Goal: Task Accomplishment & Management: Manage account settings

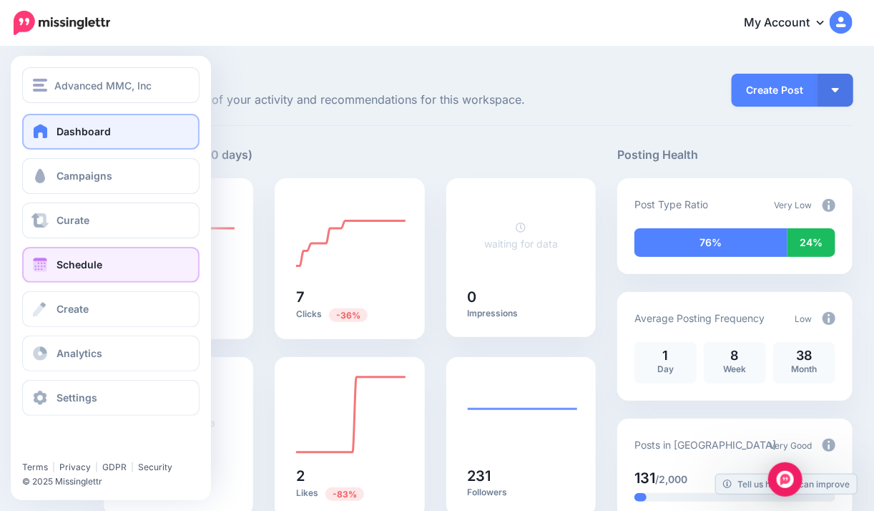
click at [69, 260] on span "Schedule" at bounding box center [79, 264] width 46 height 12
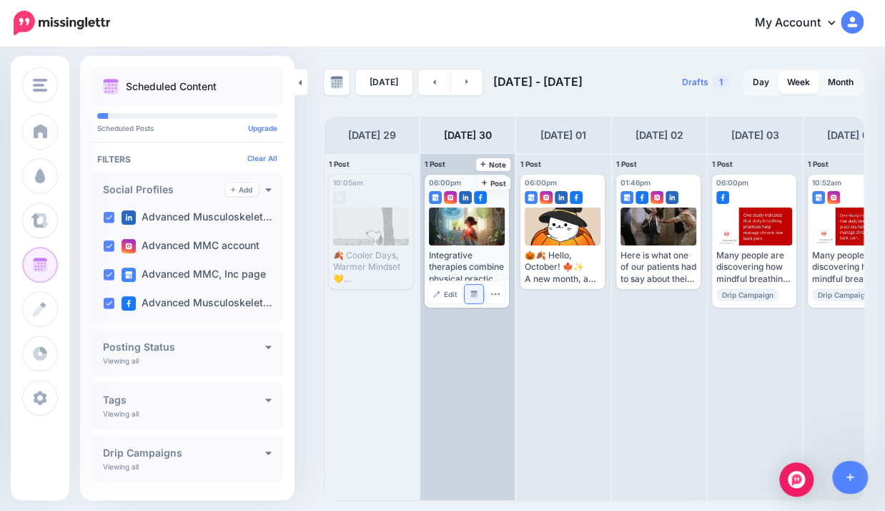
click at [476, 296] on img at bounding box center [474, 293] width 7 height 7
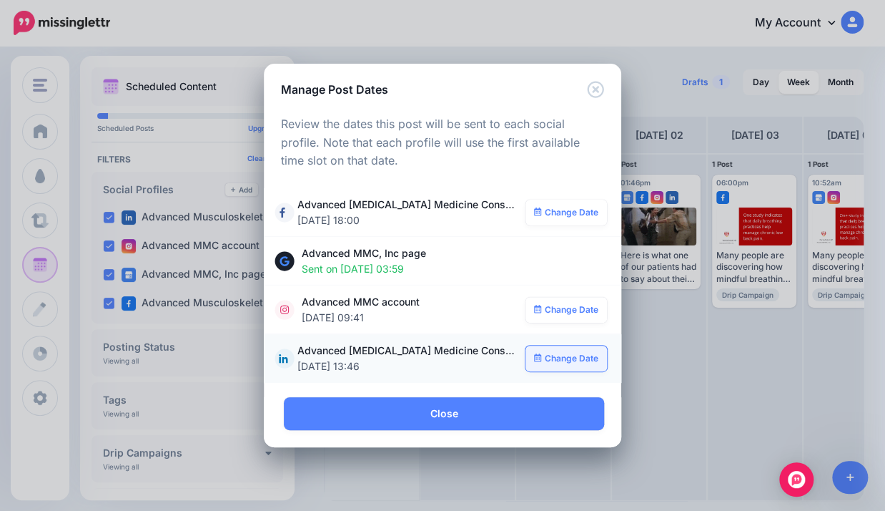
click at [559, 359] on link "Change Date" at bounding box center [567, 358] width 82 height 26
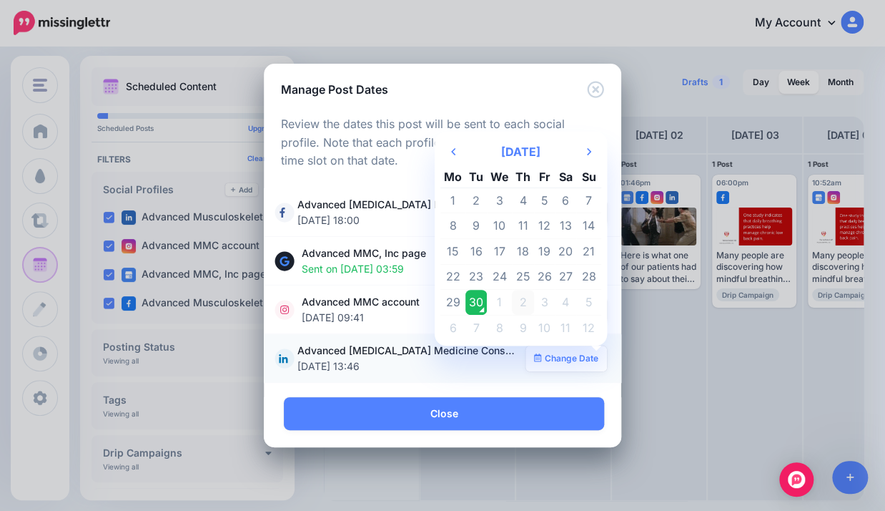
click at [524, 302] on td "2" at bounding box center [523, 303] width 22 height 26
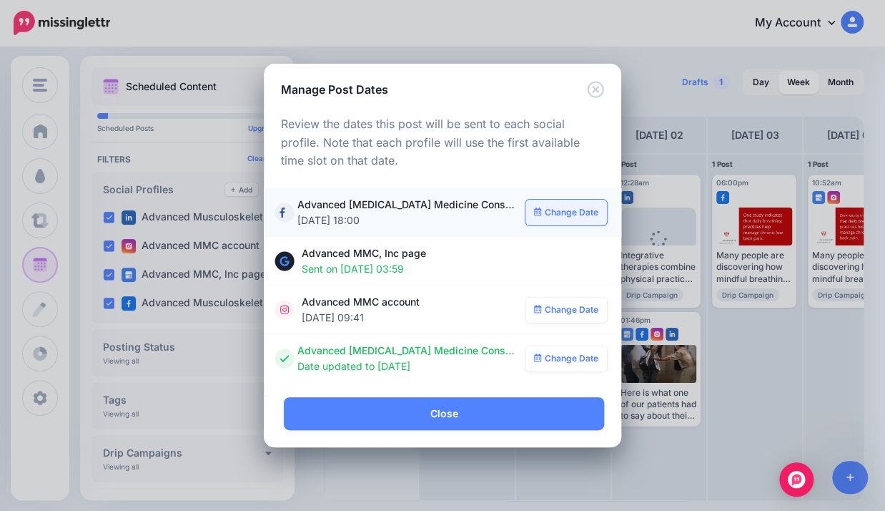
click at [571, 211] on link "Change Date" at bounding box center [567, 213] width 82 height 26
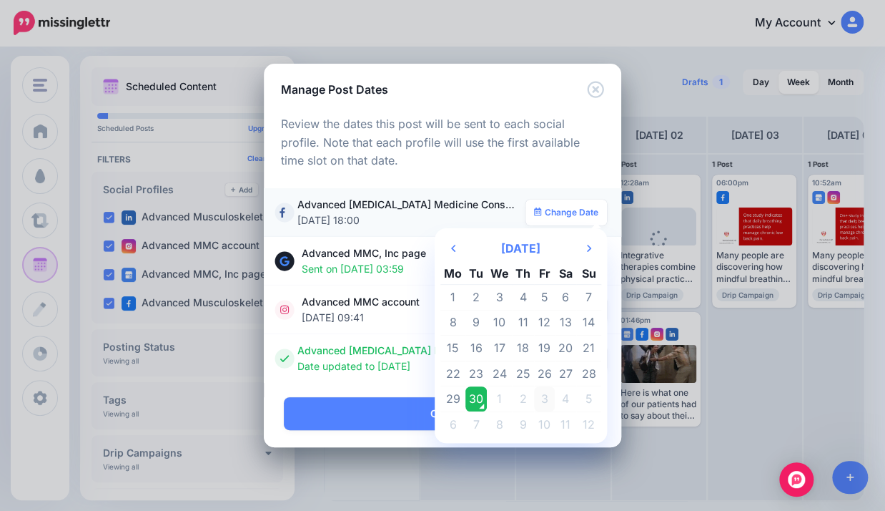
click at [542, 398] on td "3" at bounding box center [544, 399] width 21 height 26
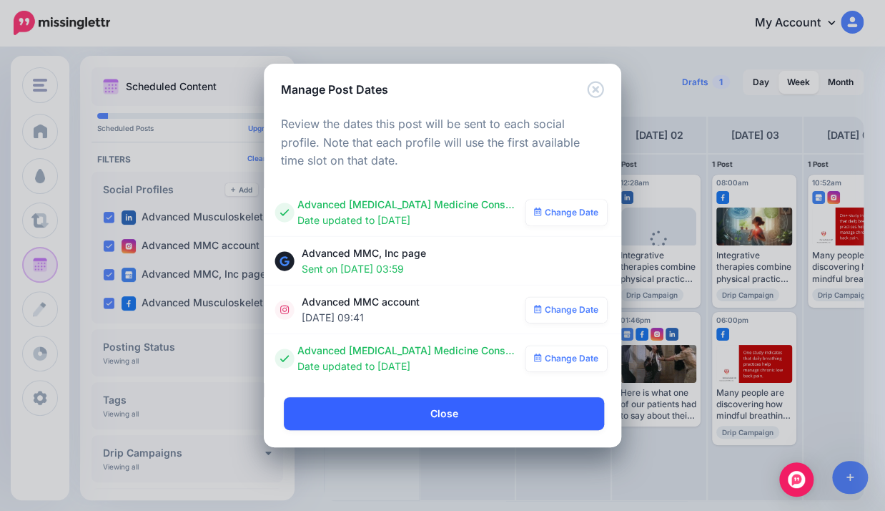
click at [476, 421] on link "Close" at bounding box center [444, 413] width 320 height 33
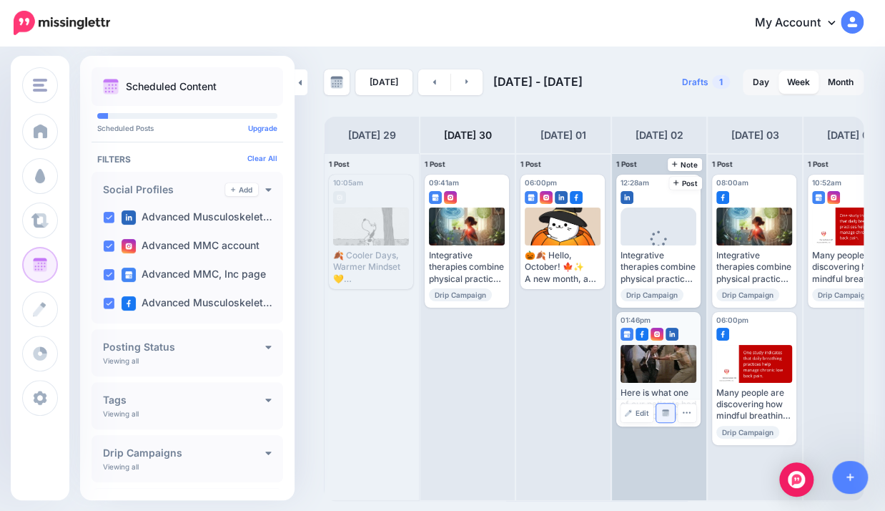
click at [665, 412] on img at bounding box center [665, 412] width 7 height 7
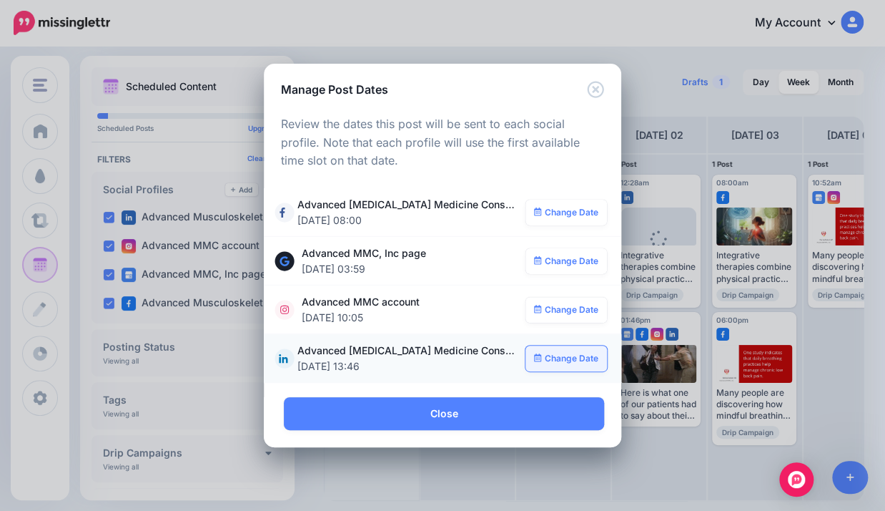
click at [559, 360] on link "Change Date" at bounding box center [567, 358] width 82 height 26
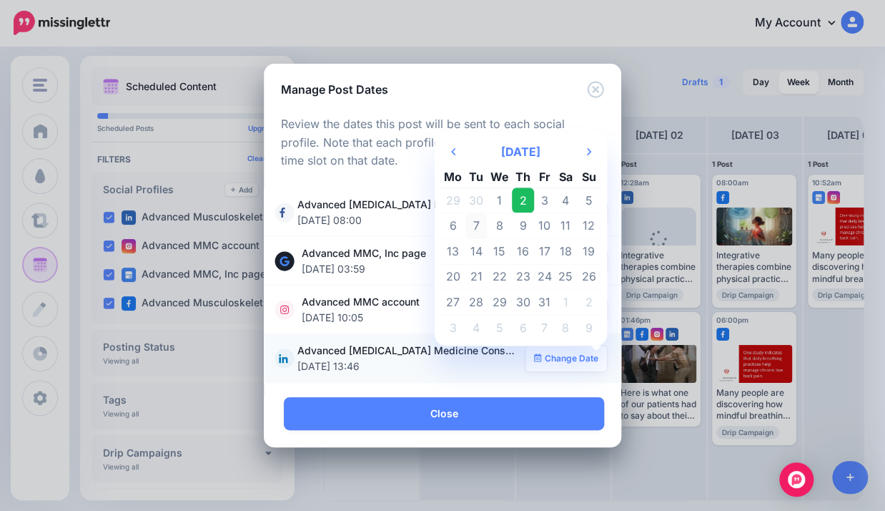
click at [475, 228] on td "7" at bounding box center [476, 226] width 21 height 26
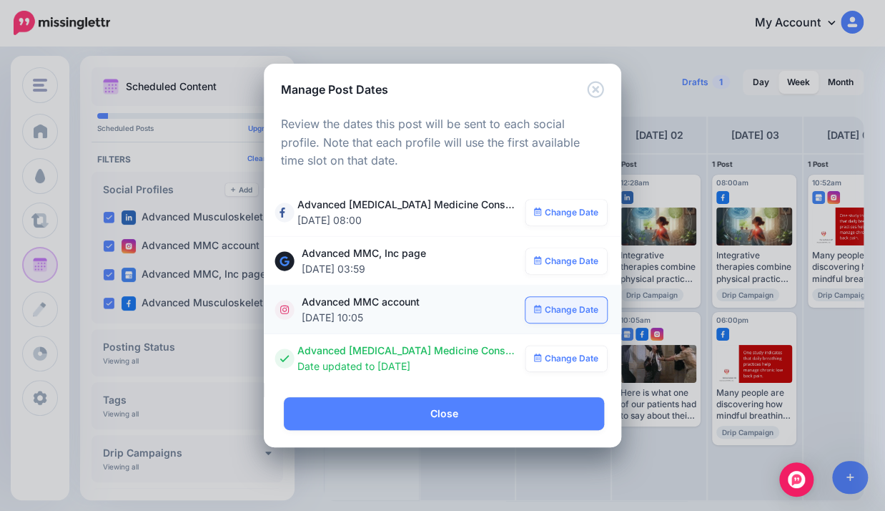
click at [564, 305] on link "Change Date" at bounding box center [567, 310] width 82 height 26
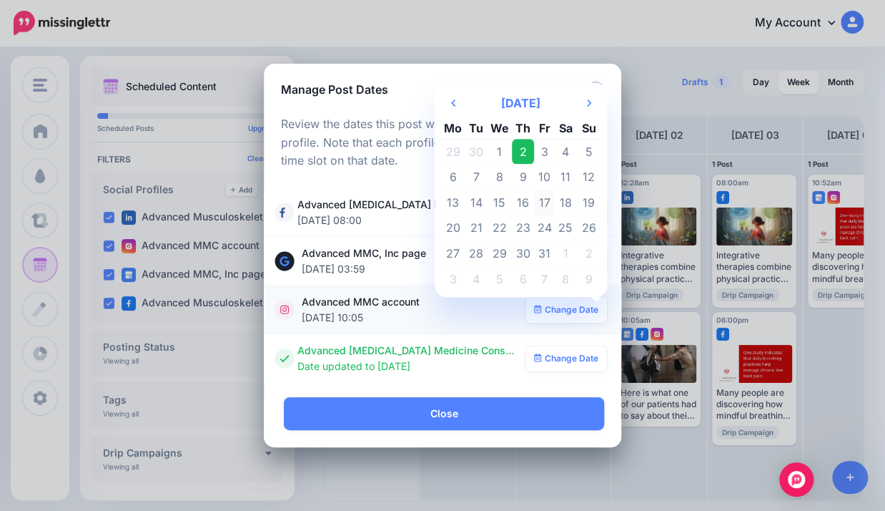
click at [538, 196] on td "17" at bounding box center [544, 203] width 21 height 26
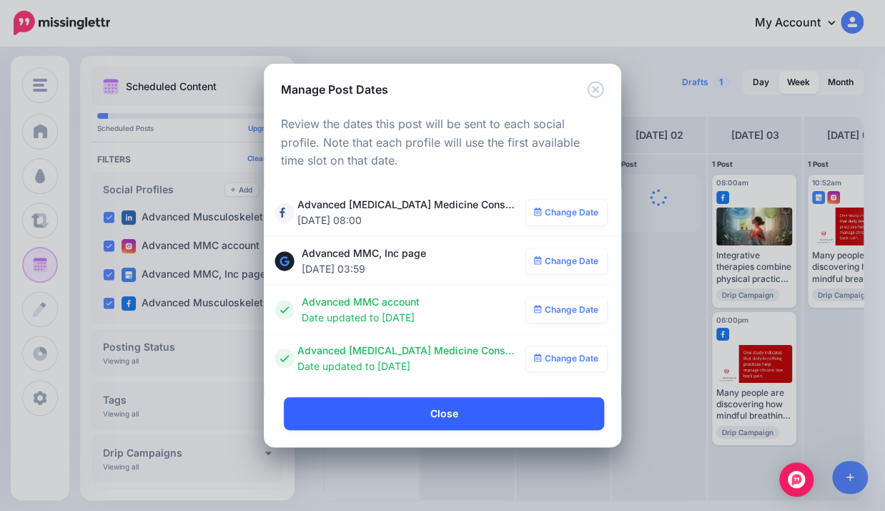
click at [428, 413] on link "Close" at bounding box center [444, 413] width 320 height 33
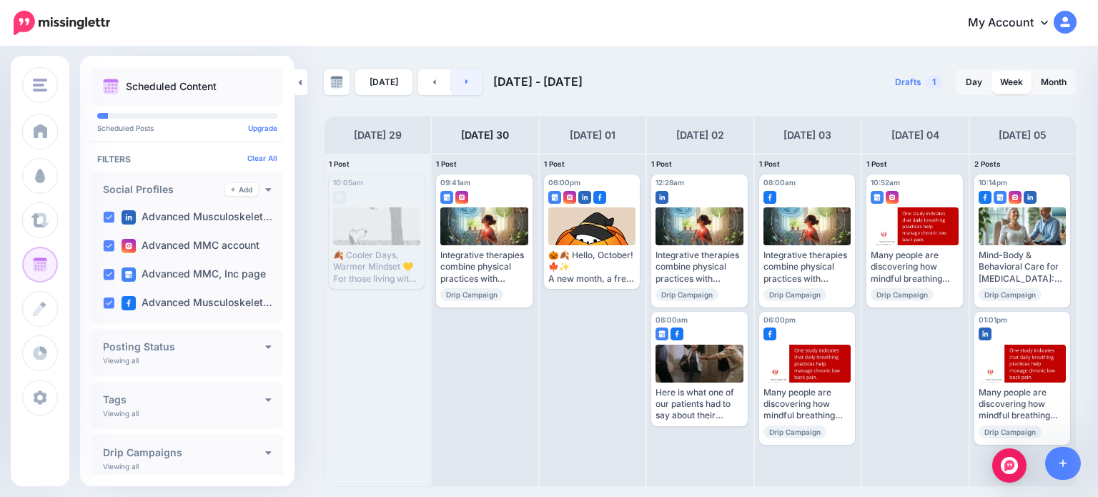
click at [463, 86] on link at bounding box center [467, 82] width 32 height 26
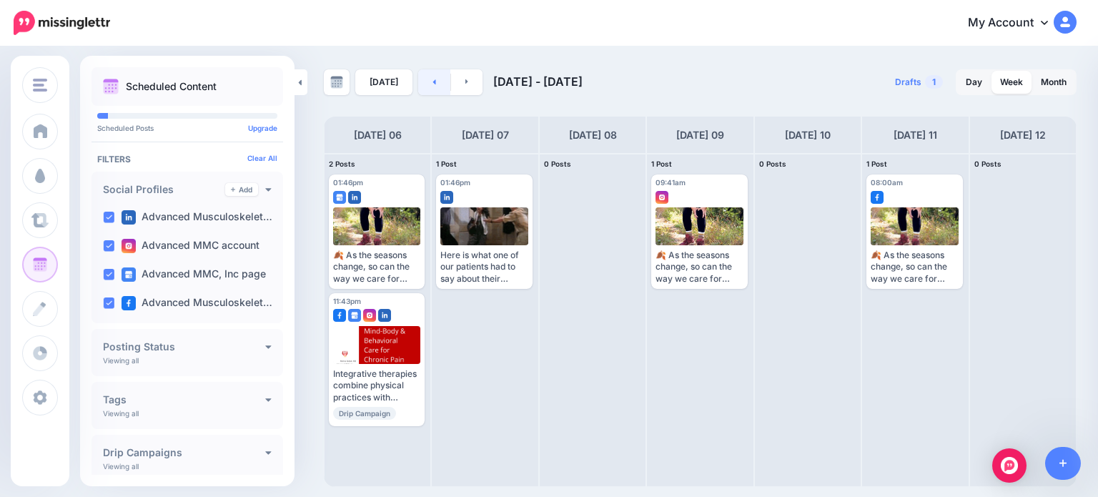
click at [433, 79] on icon at bounding box center [435, 81] width 4 height 9
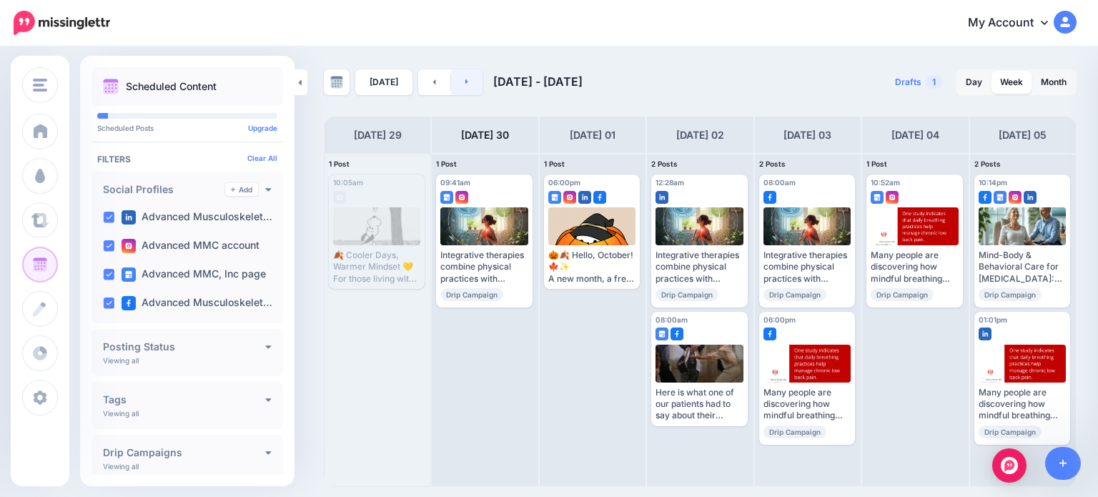
click at [459, 77] on link at bounding box center [467, 82] width 32 height 26
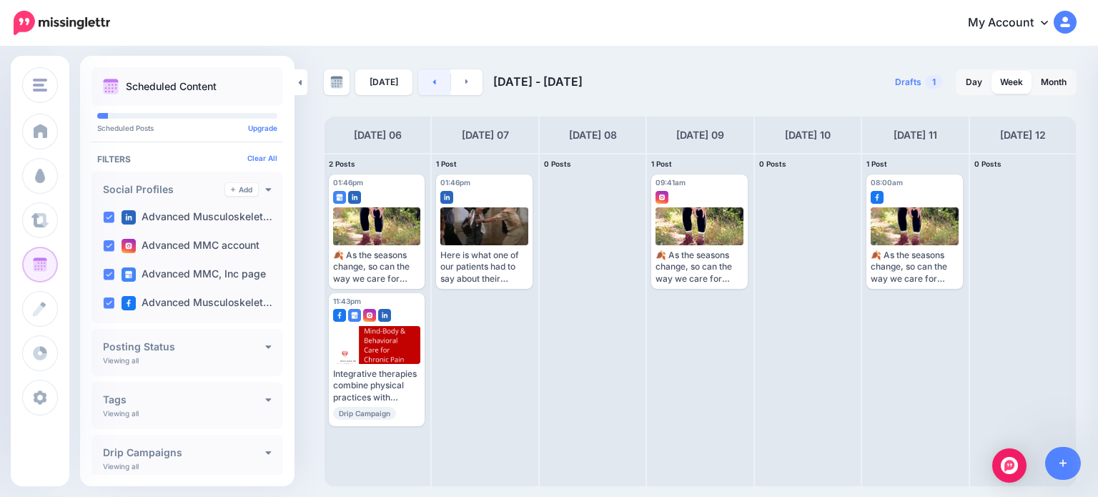
click at [433, 79] on icon at bounding box center [435, 81] width 4 height 9
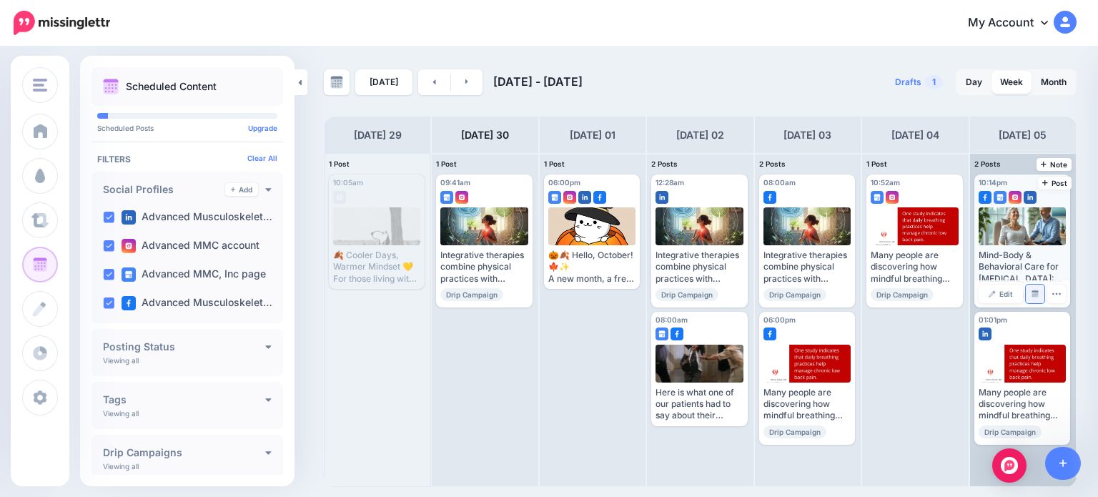
click at [885, 297] on img at bounding box center [1035, 293] width 7 height 7
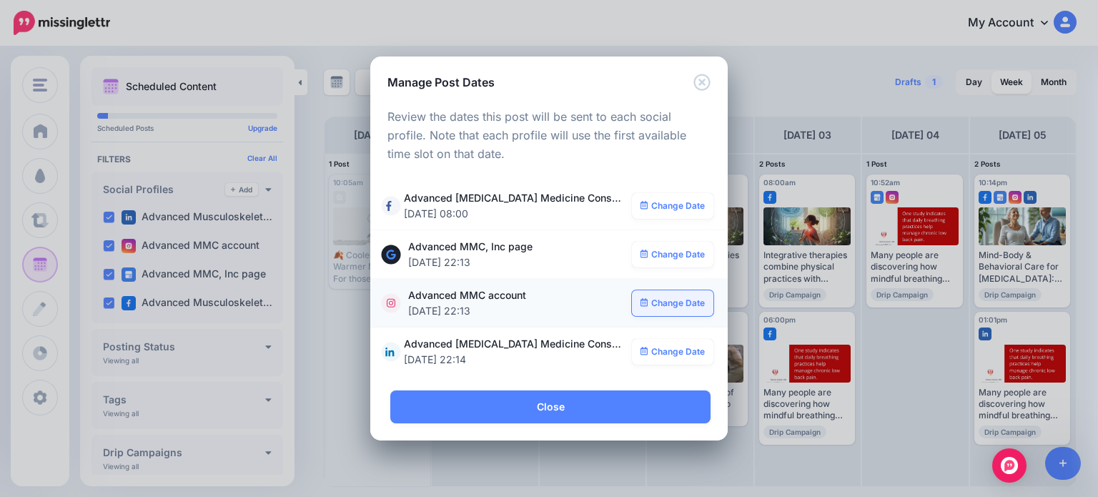
click at [665, 305] on link "Change Date" at bounding box center [673, 303] width 82 height 26
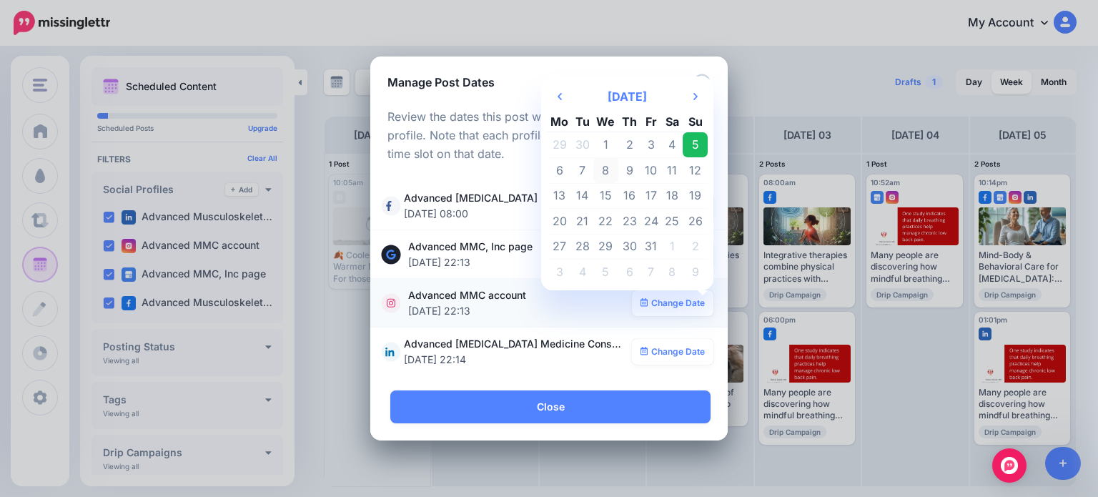
click at [606, 171] on td "8" at bounding box center [607, 170] width 26 height 26
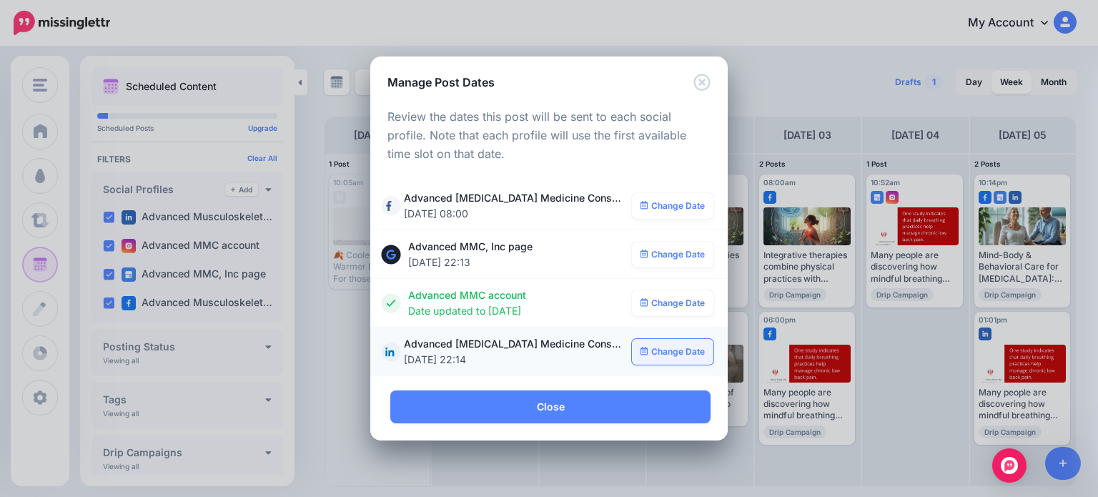
click at [687, 356] on link "Change Date" at bounding box center [673, 352] width 82 height 26
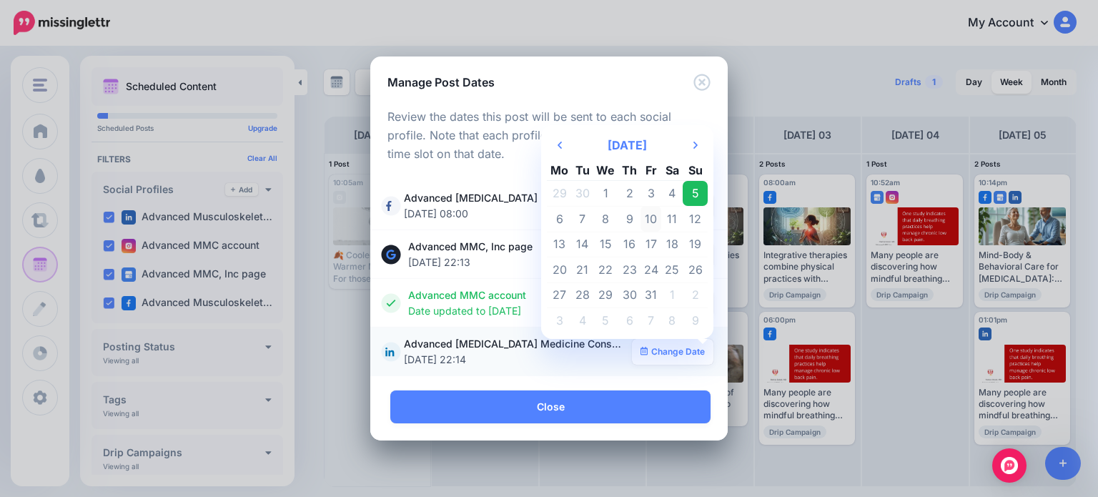
click at [652, 223] on td "10" at bounding box center [651, 219] width 21 height 26
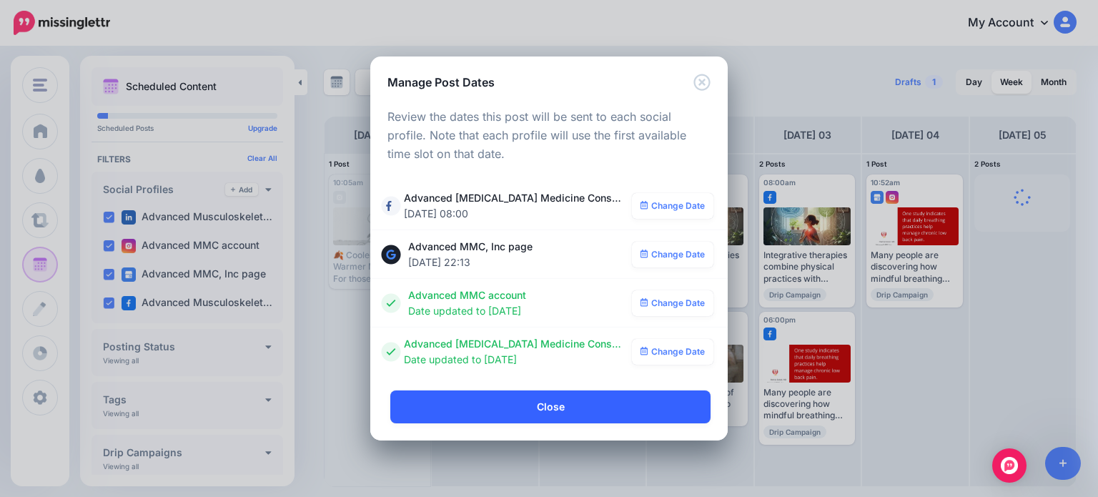
click at [598, 405] on link "Close" at bounding box center [550, 406] width 320 height 33
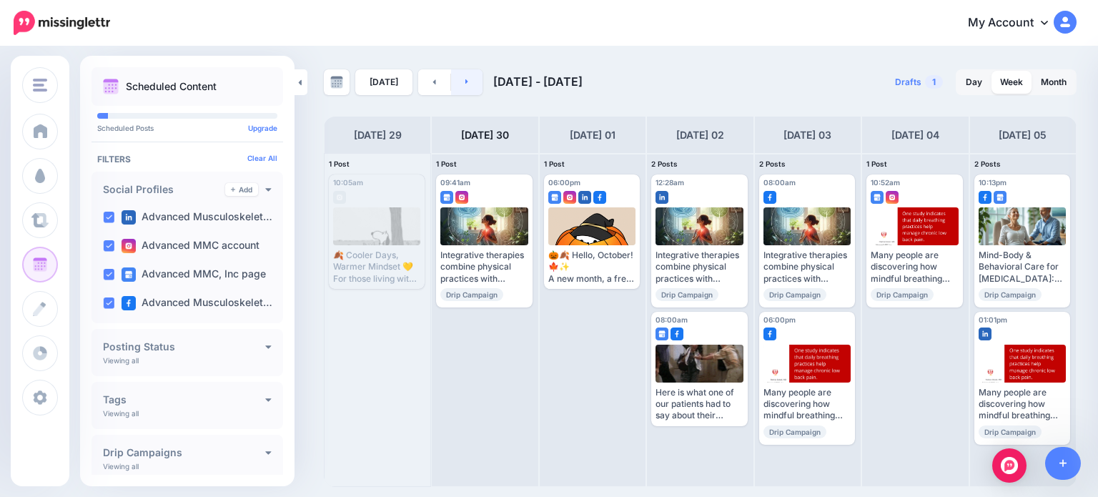
click at [473, 82] on link at bounding box center [467, 82] width 32 height 26
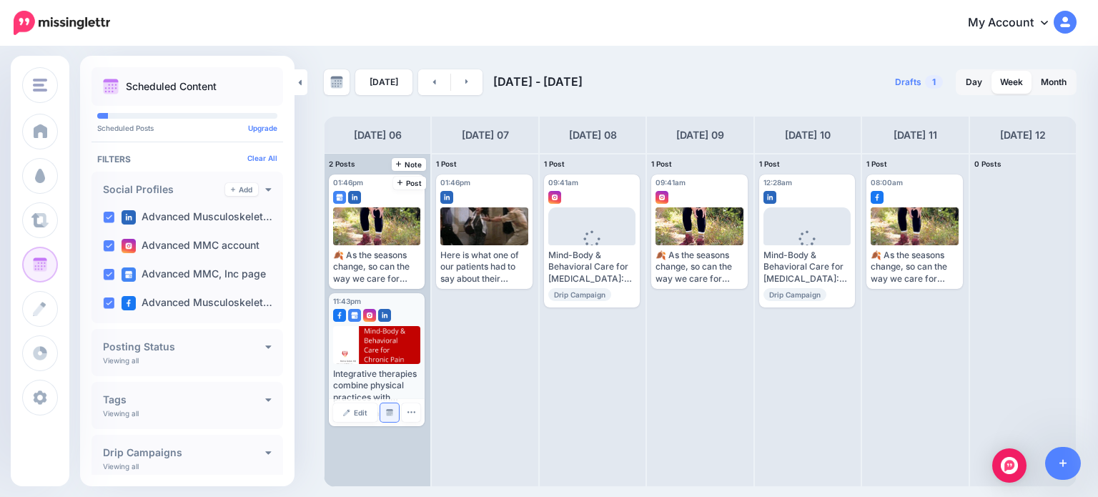
click at [387, 415] on img at bounding box center [389, 412] width 7 height 7
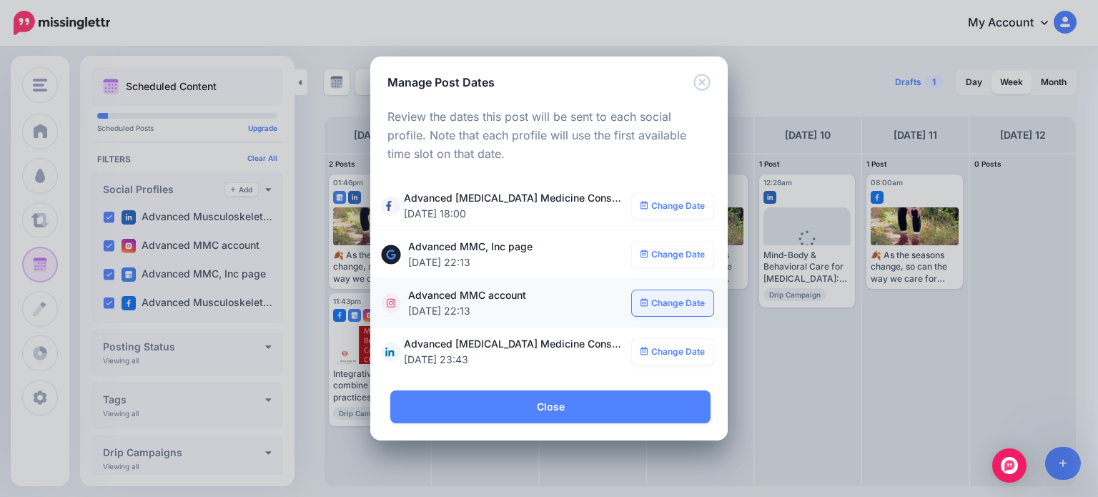
click at [679, 301] on link "Change Date" at bounding box center [673, 303] width 82 height 26
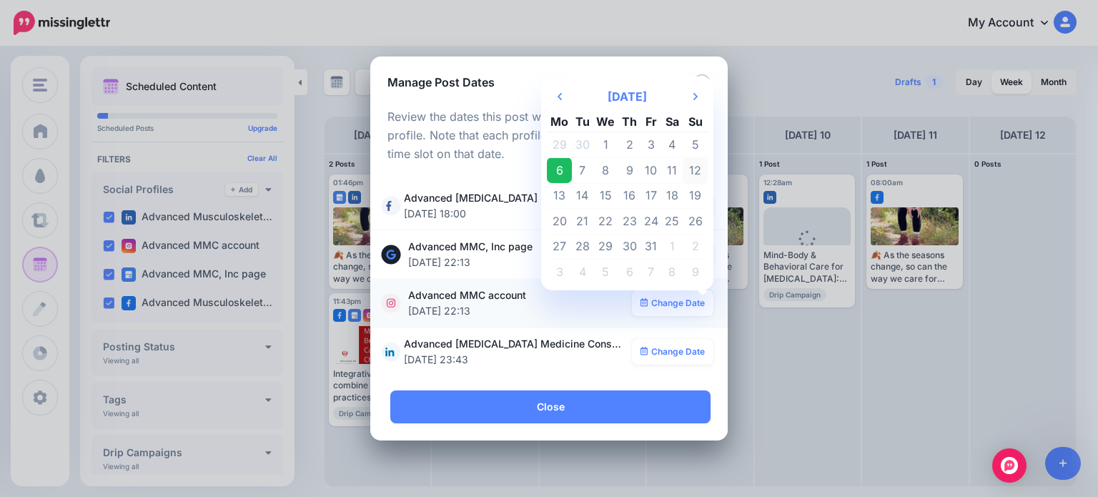
click at [692, 174] on td "12" at bounding box center [695, 170] width 25 height 26
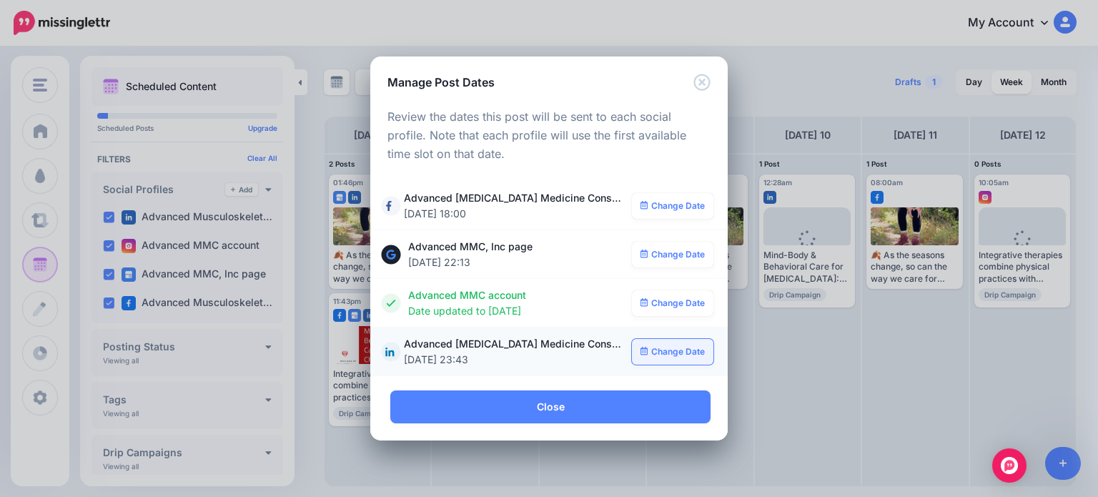
click at [672, 355] on link "Change Date" at bounding box center [673, 352] width 82 height 26
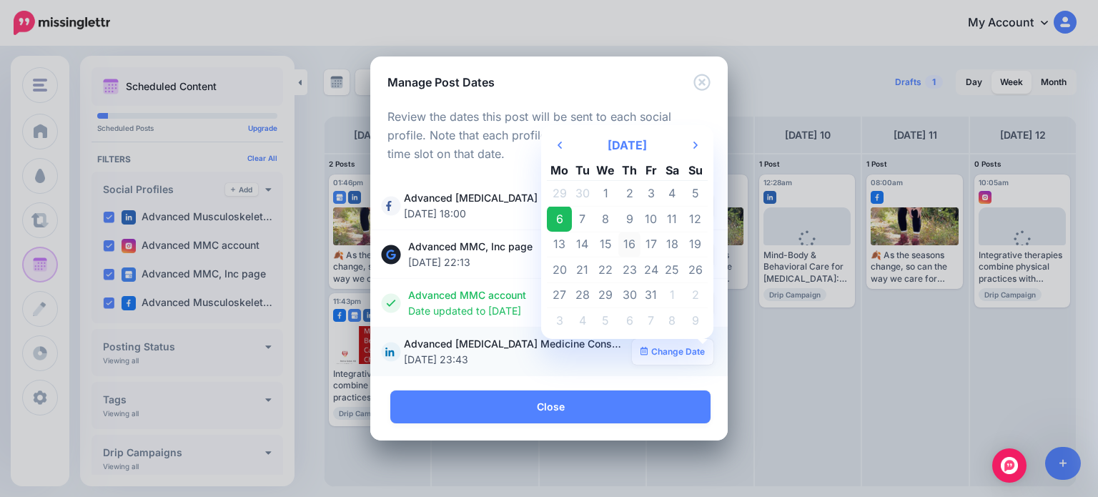
click at [635, 242] on td "16" at bounding box center [630, 245] width 22 height 26
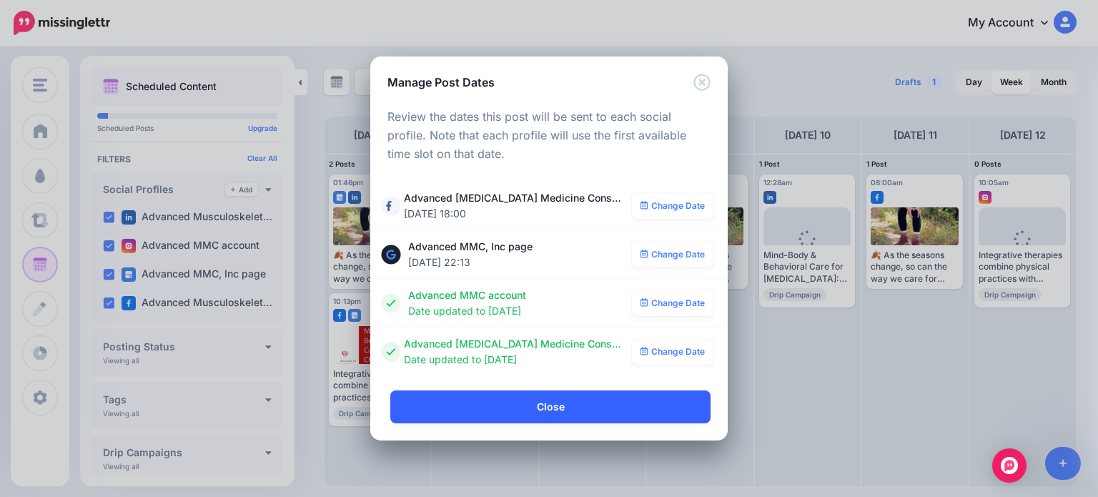
click at [552, 399] on link "Close" at bounding box center [550, 406] width 320 height 33
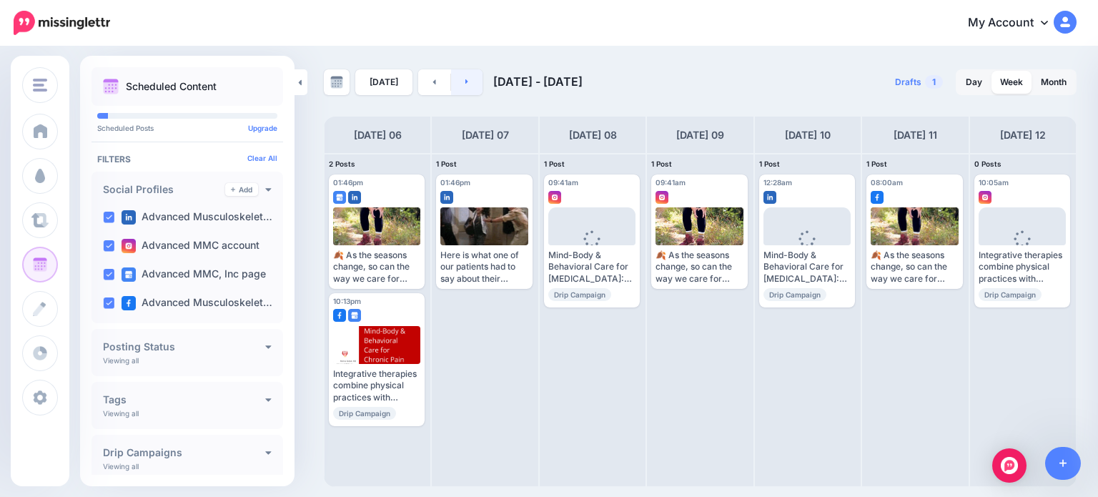
click at [466, 77] on link at bounding box center [467, 82] width 32 height 26
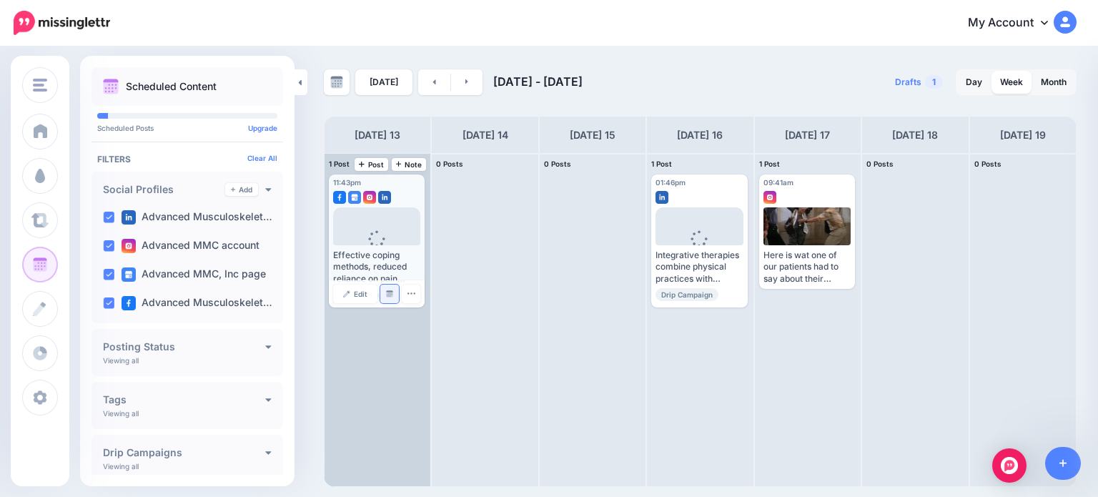
click at [388, 292] on img at bounding box center [389, 293] width 7 height 7
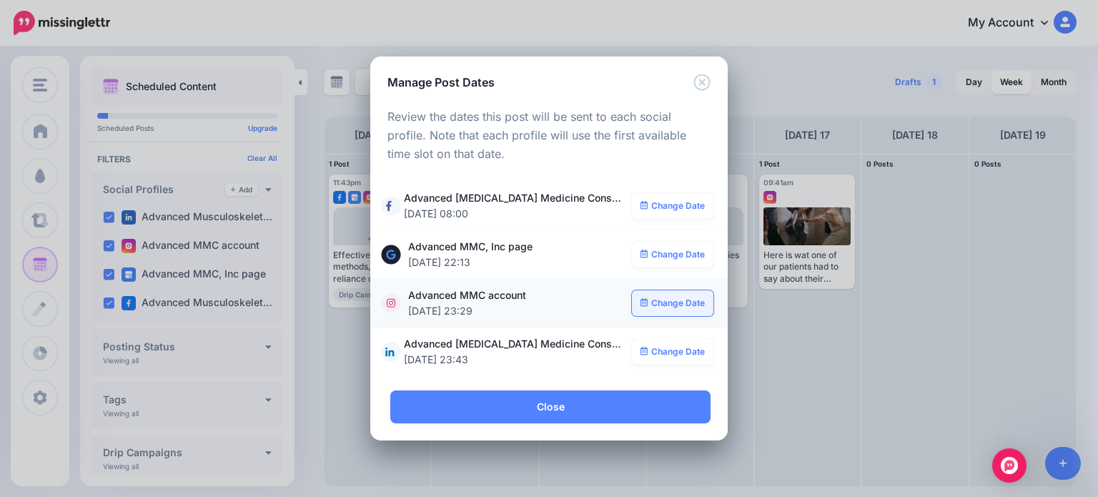
click at [667, 305] on link "Change Date" at bounding box center [673, 303] width 82 height 26
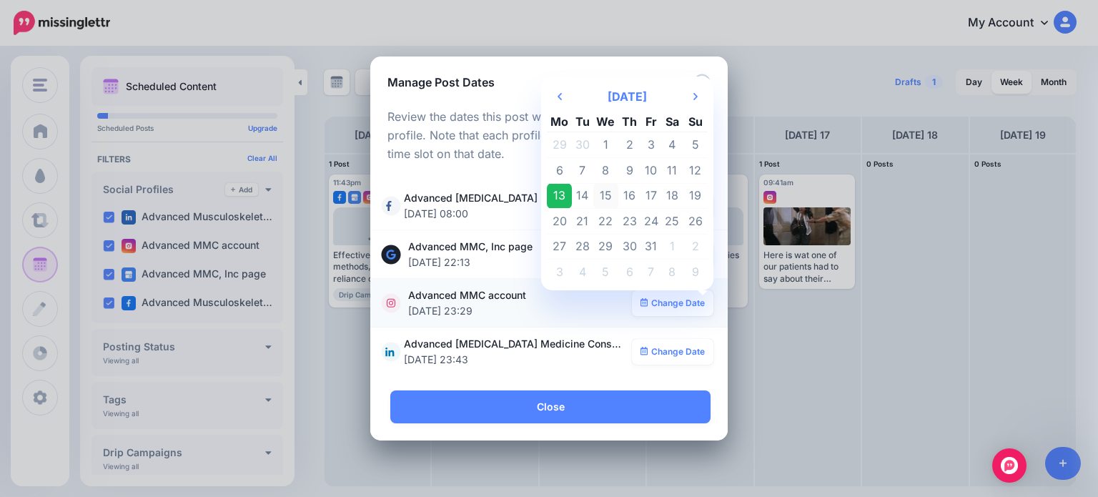
click at [606, 190] on td "15" at bounding box center [607, 196] width 26 height 26
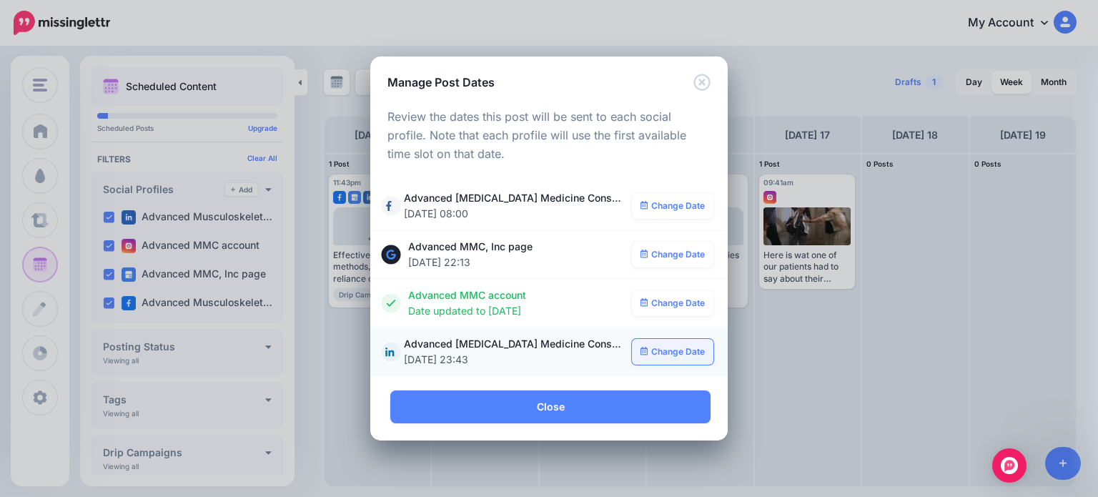
click at [670, 352] on link "Change Date" at bounding box center [673, 352] width 82 height 26
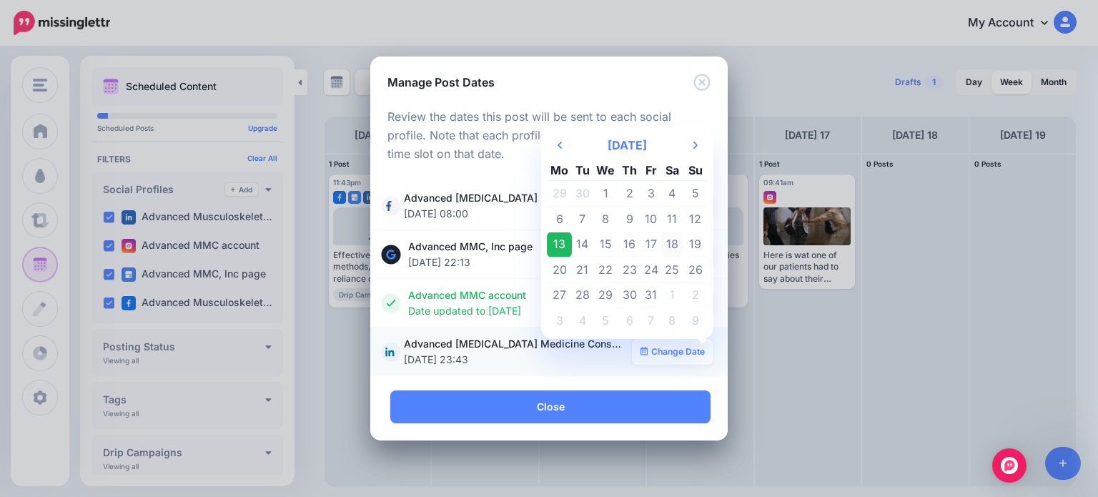
click at [674, 244] on td "18" at bounding box center [671, 245] width 21 height 26
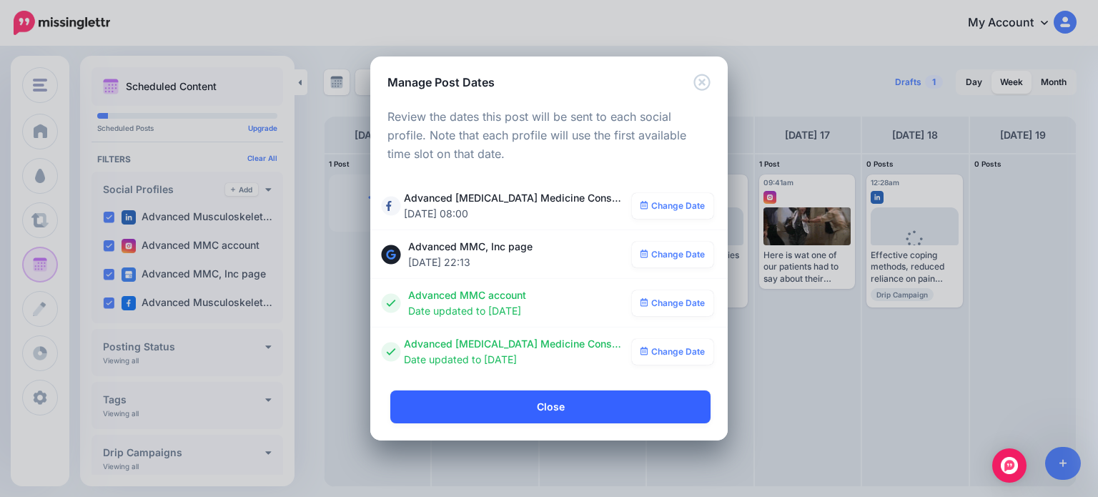
click at [561, 398] on link "Close" at bounding box center [550, 406] width 320 height 33
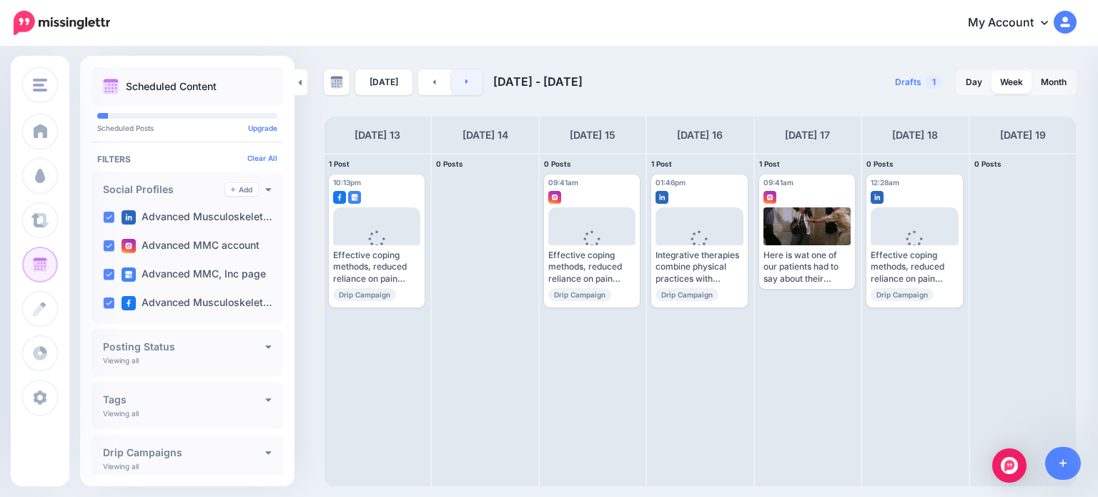
click at [473, 75] on link at bounding box center [467, 82] width 32 height 26
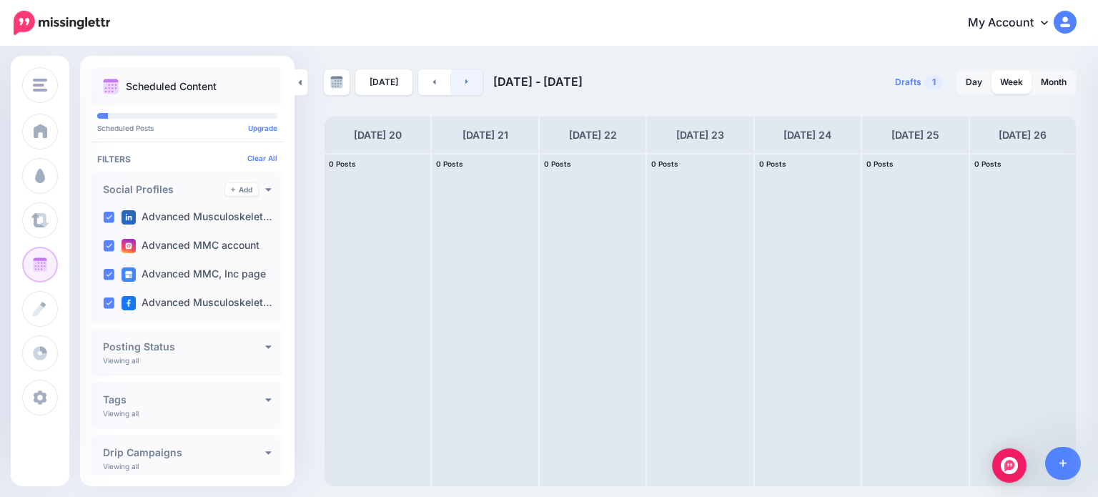
click at [466, 82] on link at bounding box center [467, 82] width 32 height 26
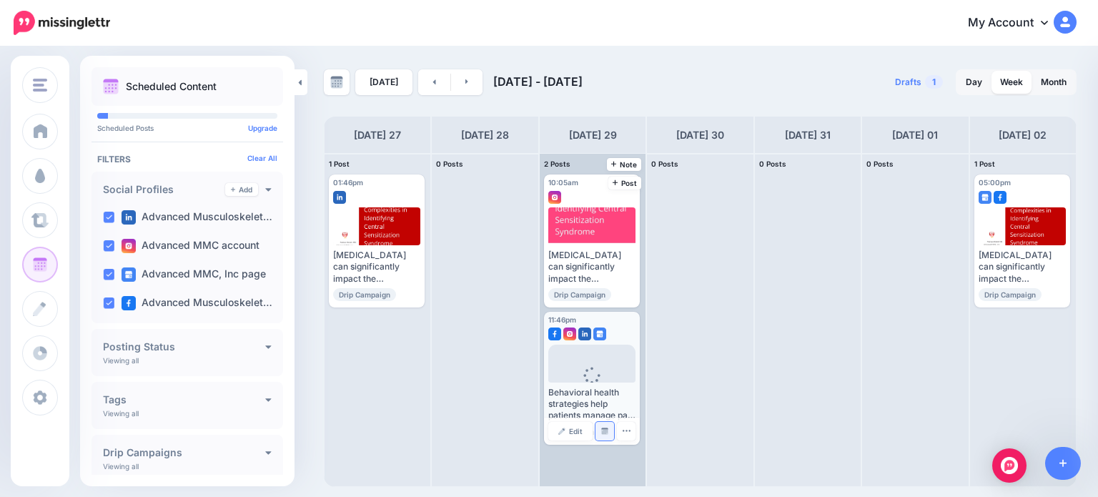
click at [603, 428] on img at bounding box center [604, 431] width 7 height 7
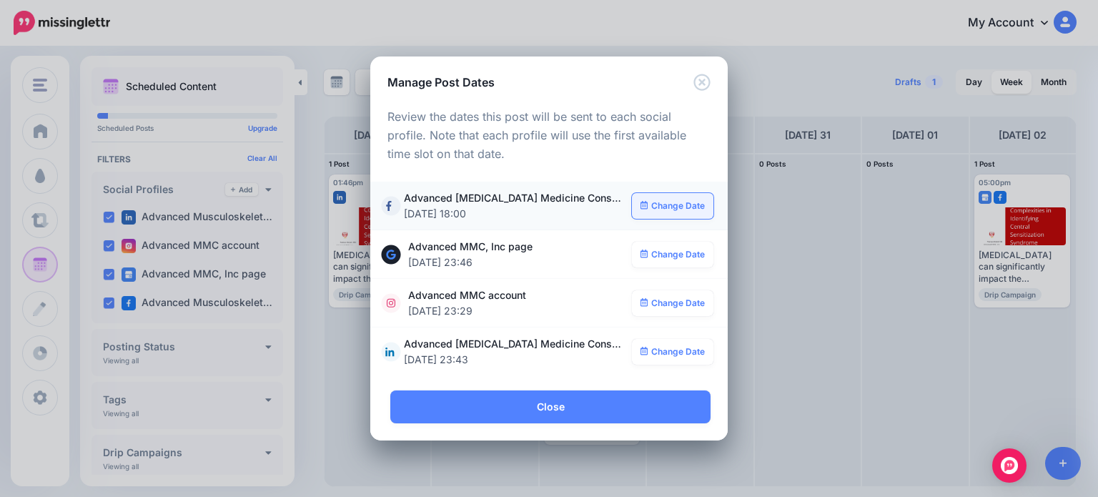
click at [650, 208] on link "Change Date" at bounding box center [673, 206] width 82 height 26
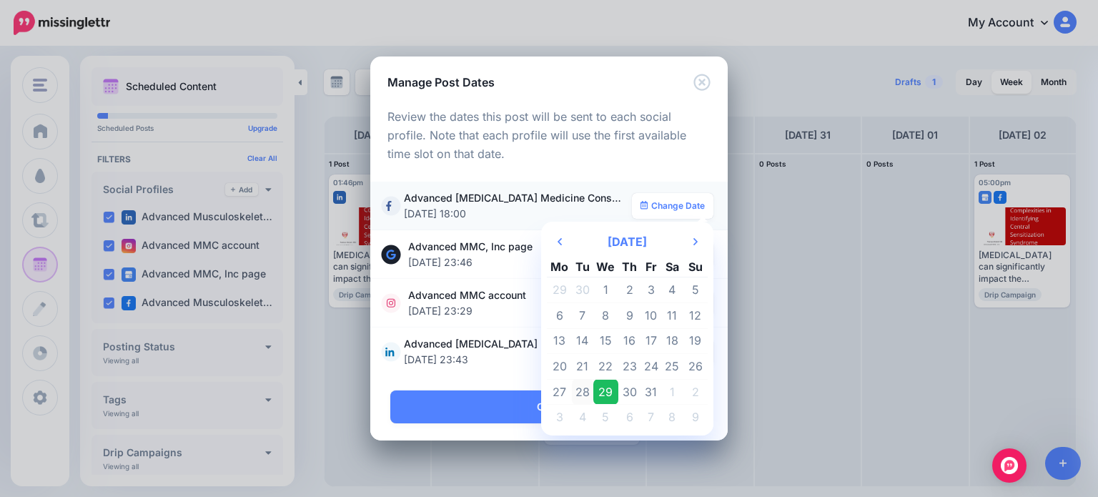
click at [586, 386] on td "28" at bounding box center [582, 392] width 21 height 26
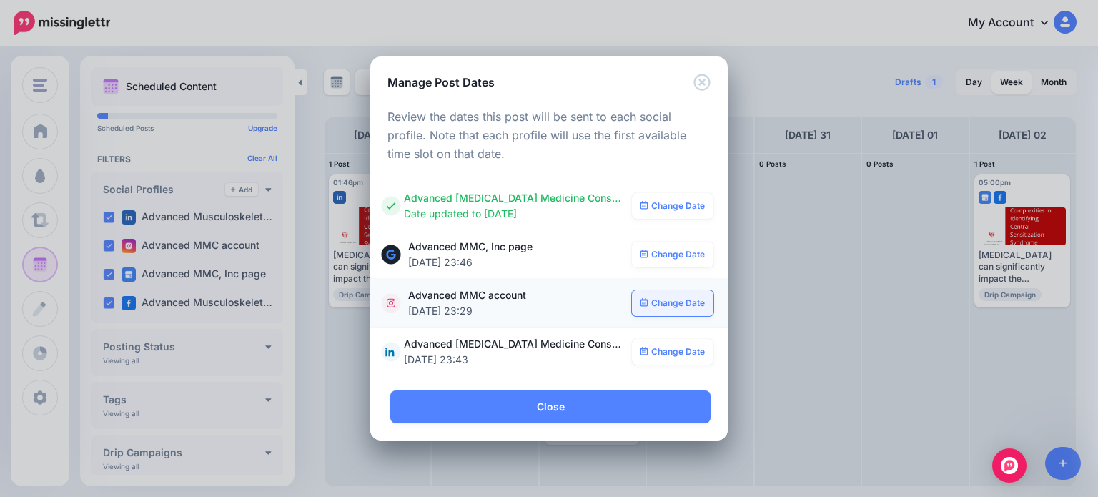
click at [680, 298] on link "Change Date" at bounding box center [673, 303] width 82 height 26
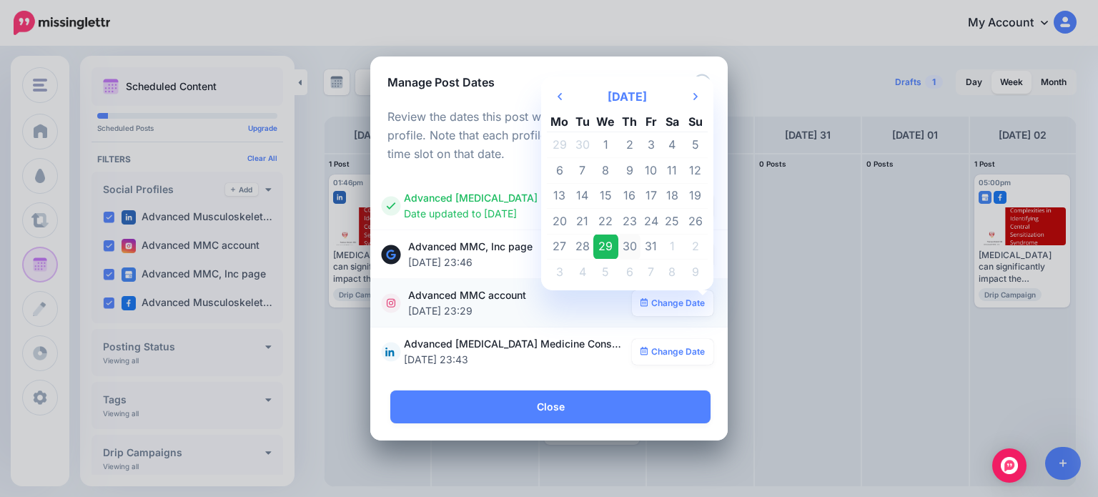
click at [637, 245] on td "30" at bounding box center [630, 247] width 22 height 26
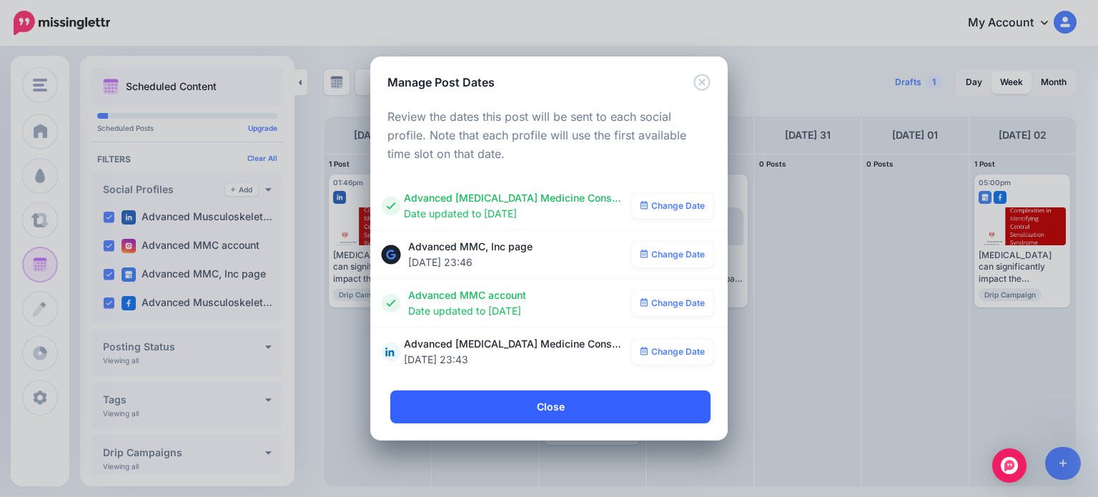
click at [596, 396] on link "Close" at bounding box center [550, 406] width 320 height 33
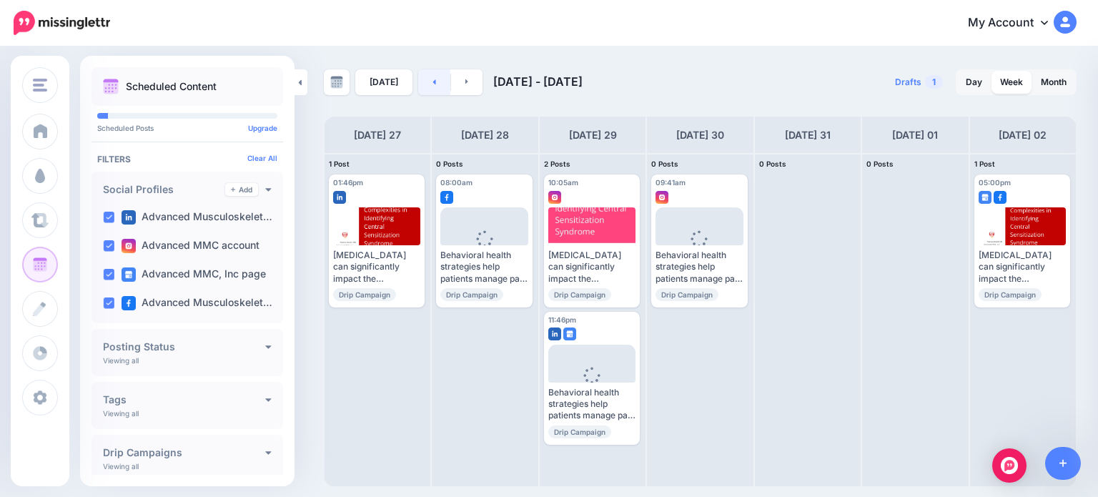
click at [420, 84] on link at bounding box center [434, 82] width 32 height 26
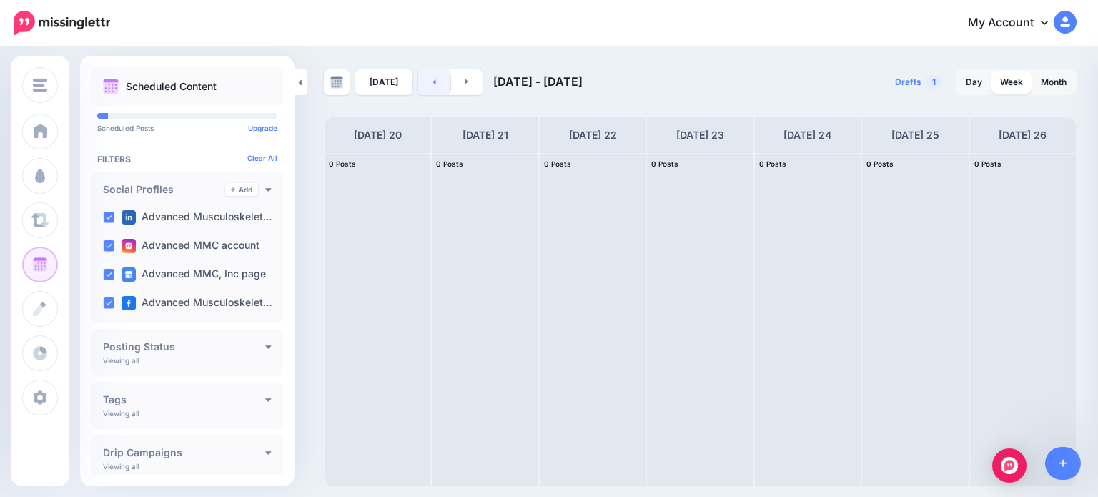
click at [420, 84] on link at bounding box center [434, 82] width 32 height 26
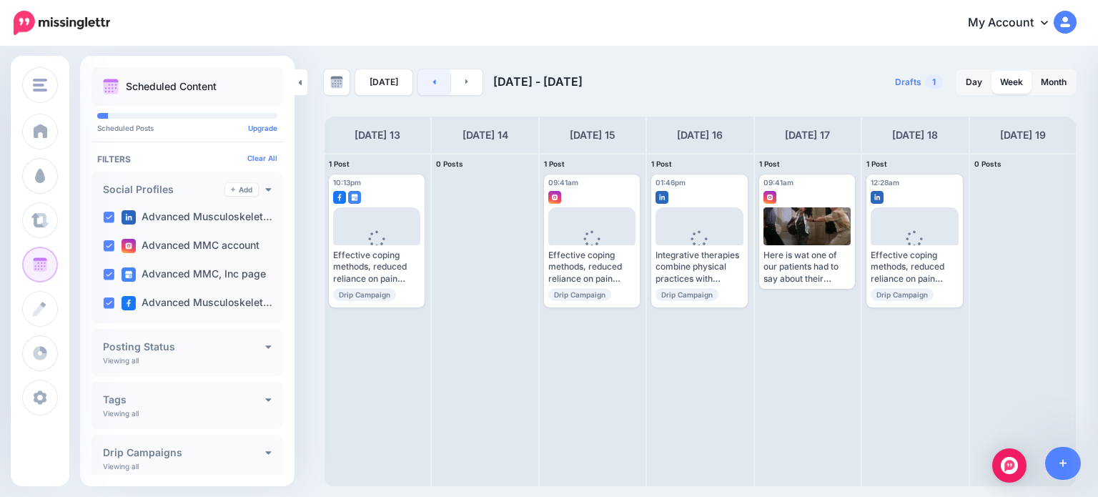
click at [420, 84] on link at bounding box center [434, 82] width 32 height 26
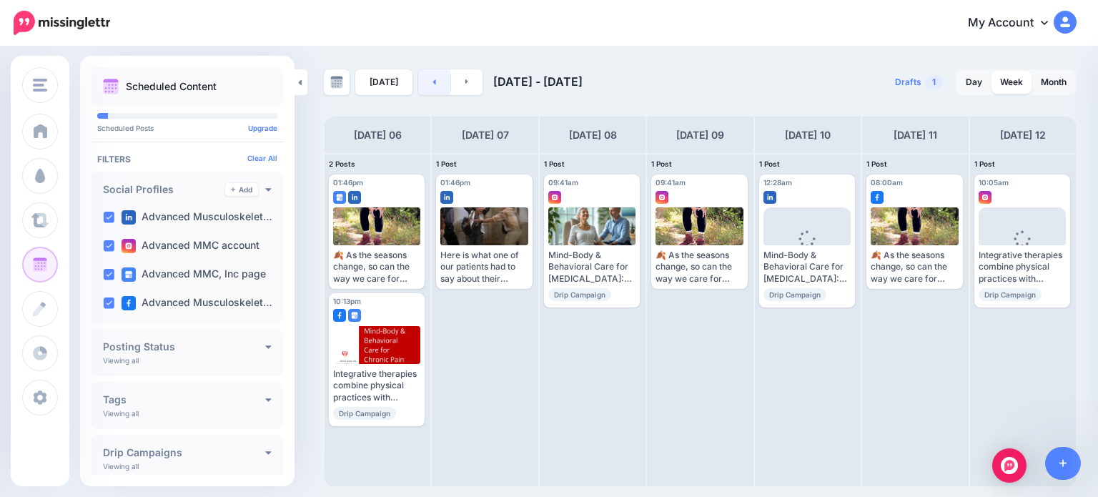
click at [420, 84] on link at bounding box center [434, 82] width 32 height 26
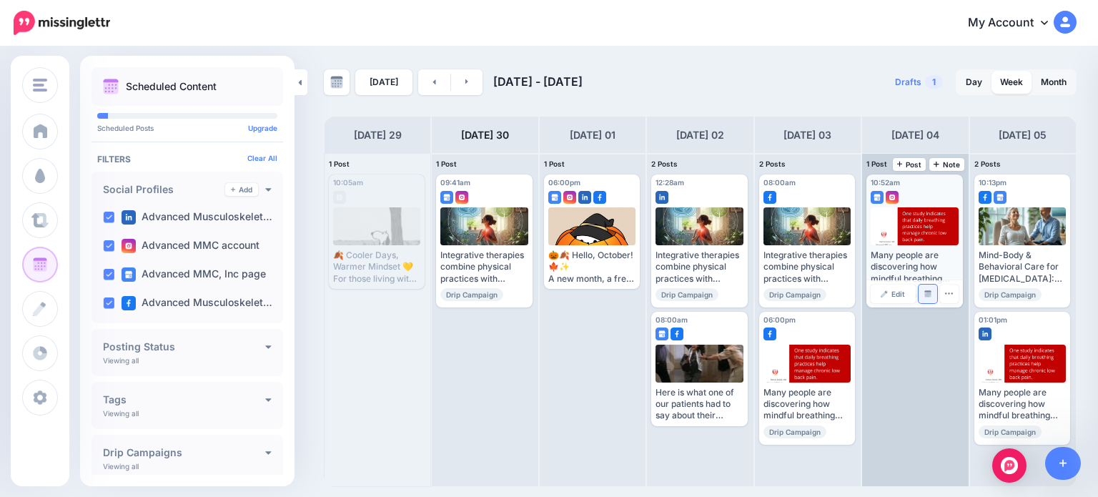
click at [885, 293] on img at bounding box center [928, 293] width 7 height 7
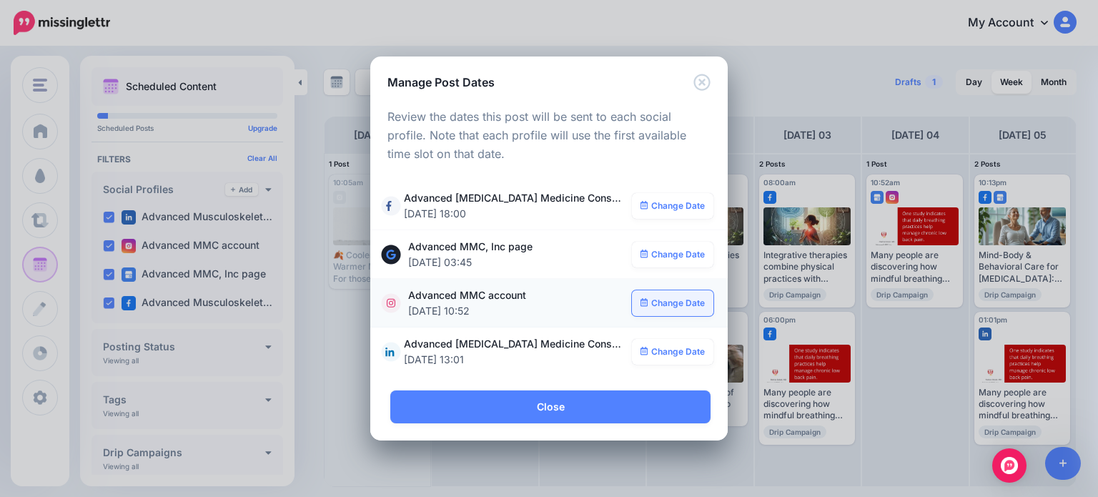
click at [674, 305] on link "Change Date" at bounding box center [673, 303] width 82 height 26
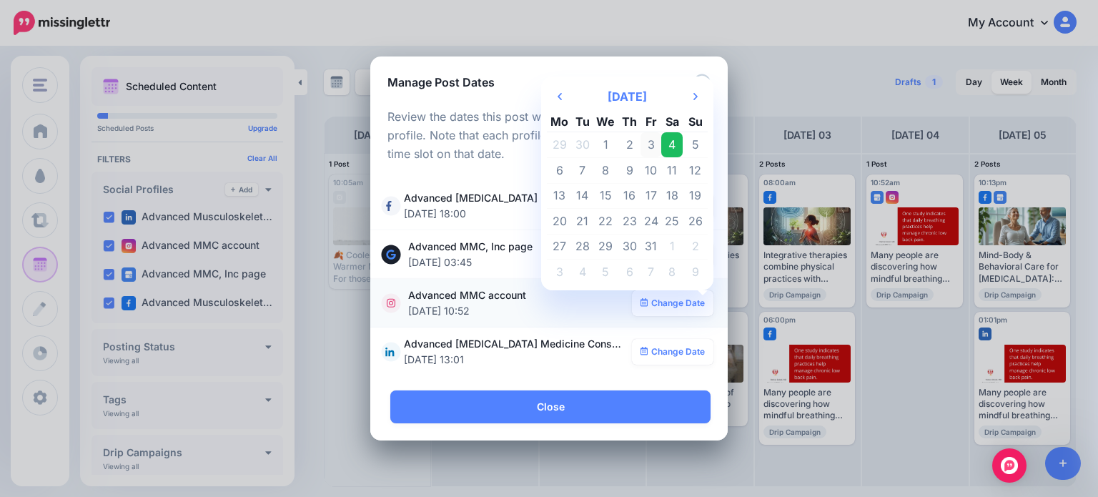
click at [653, 145] on td "3" at bounding box center [651, 145] width 21 height 26
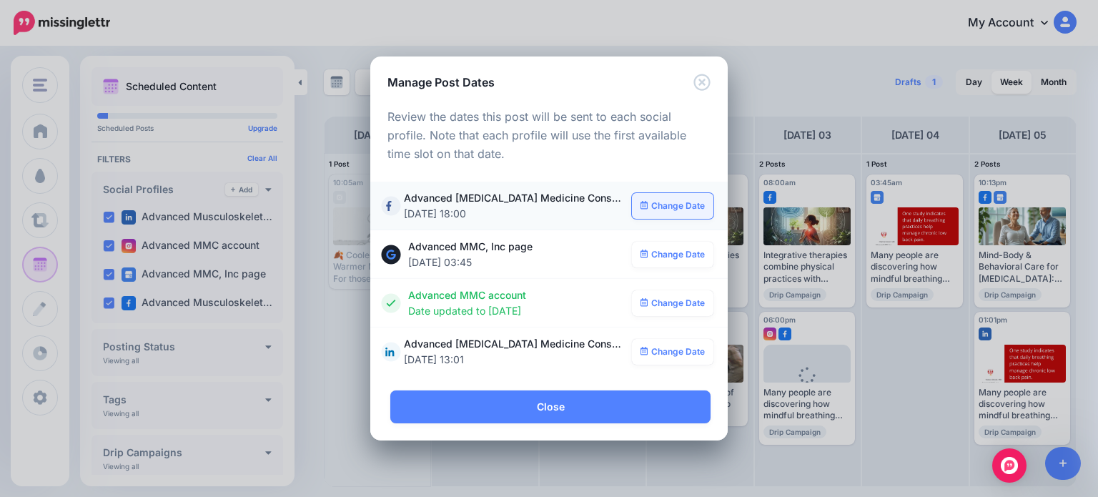
click at [669, 207] on link "Change Date" at bounding box center [673, 206] width 82 height 26
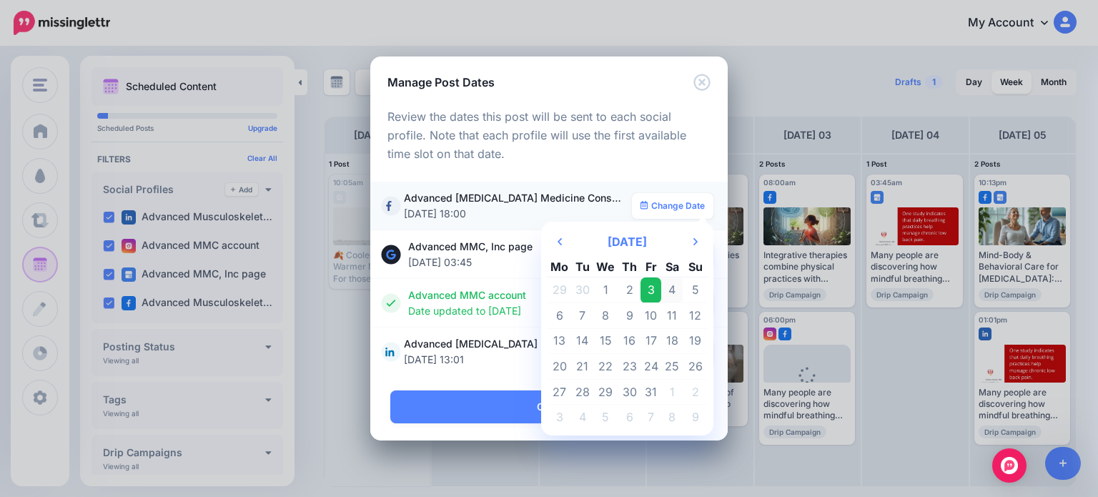
click at [670, 292] on td "4" at bounding box center [671, 290] width 21 height 26
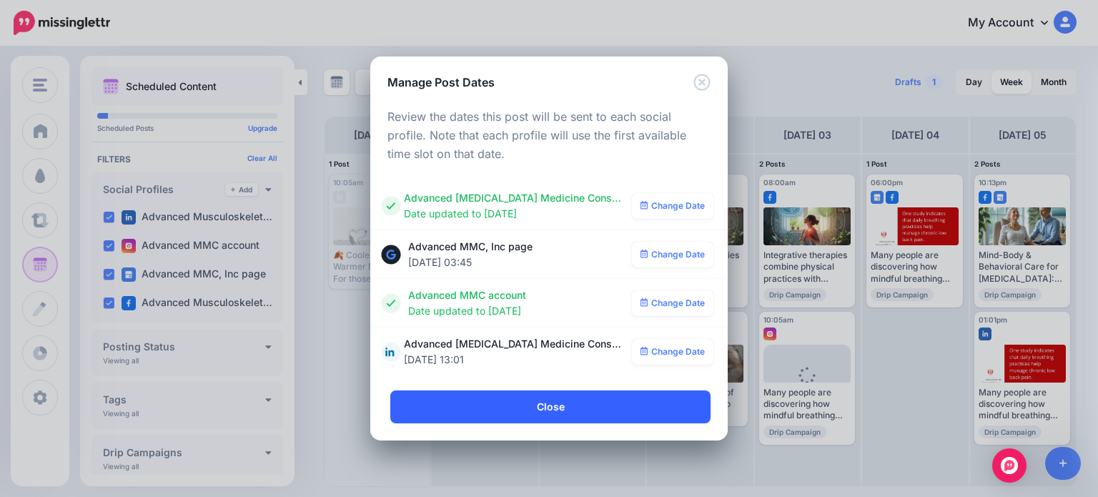
click at [584, 416] on link "Close" at bounding box center [550, 406] width 320 height 33
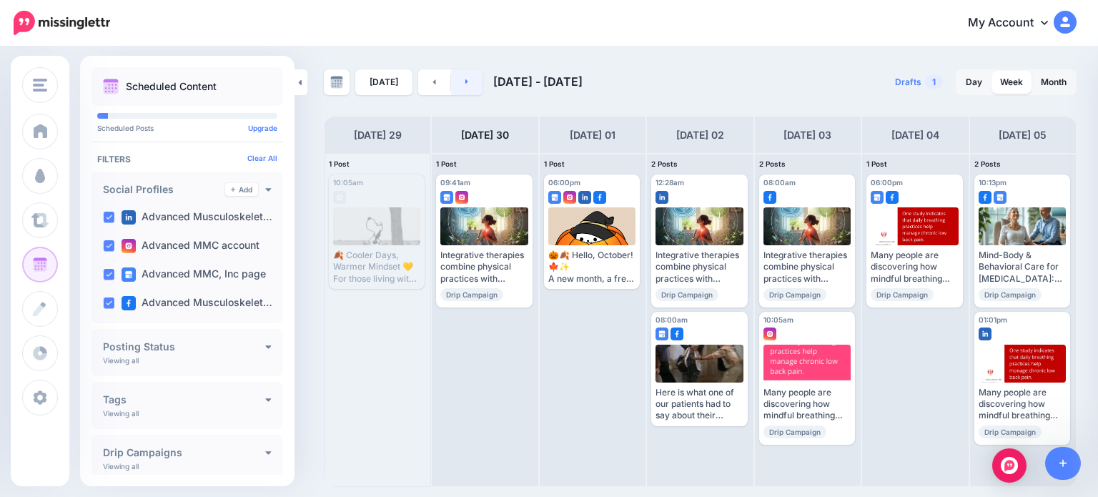
click at [469, 85] on link at bounding box center [467, 82] width 32 height 26
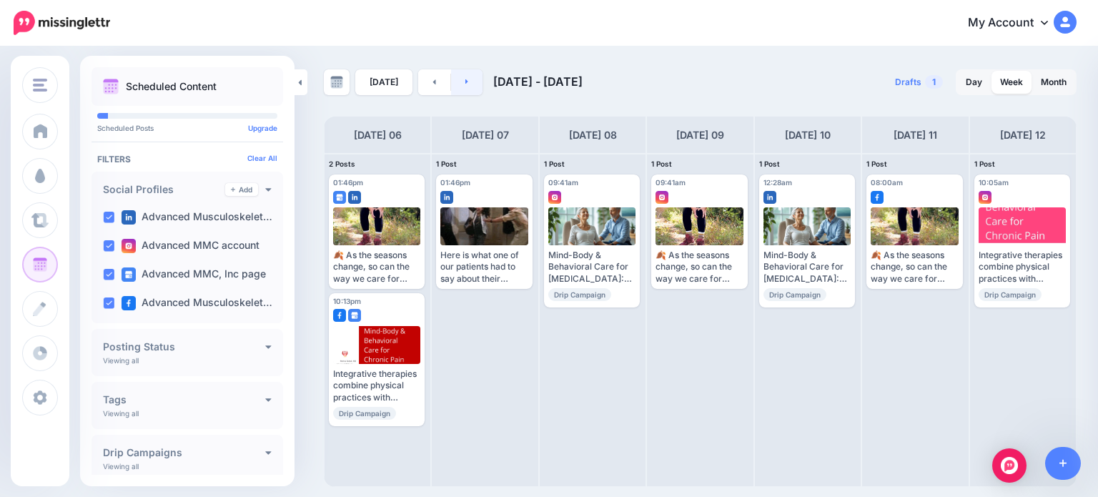
click at [466, 85] on link at bounding box center [467, 82] width 32 height 26
